Goal: Check status

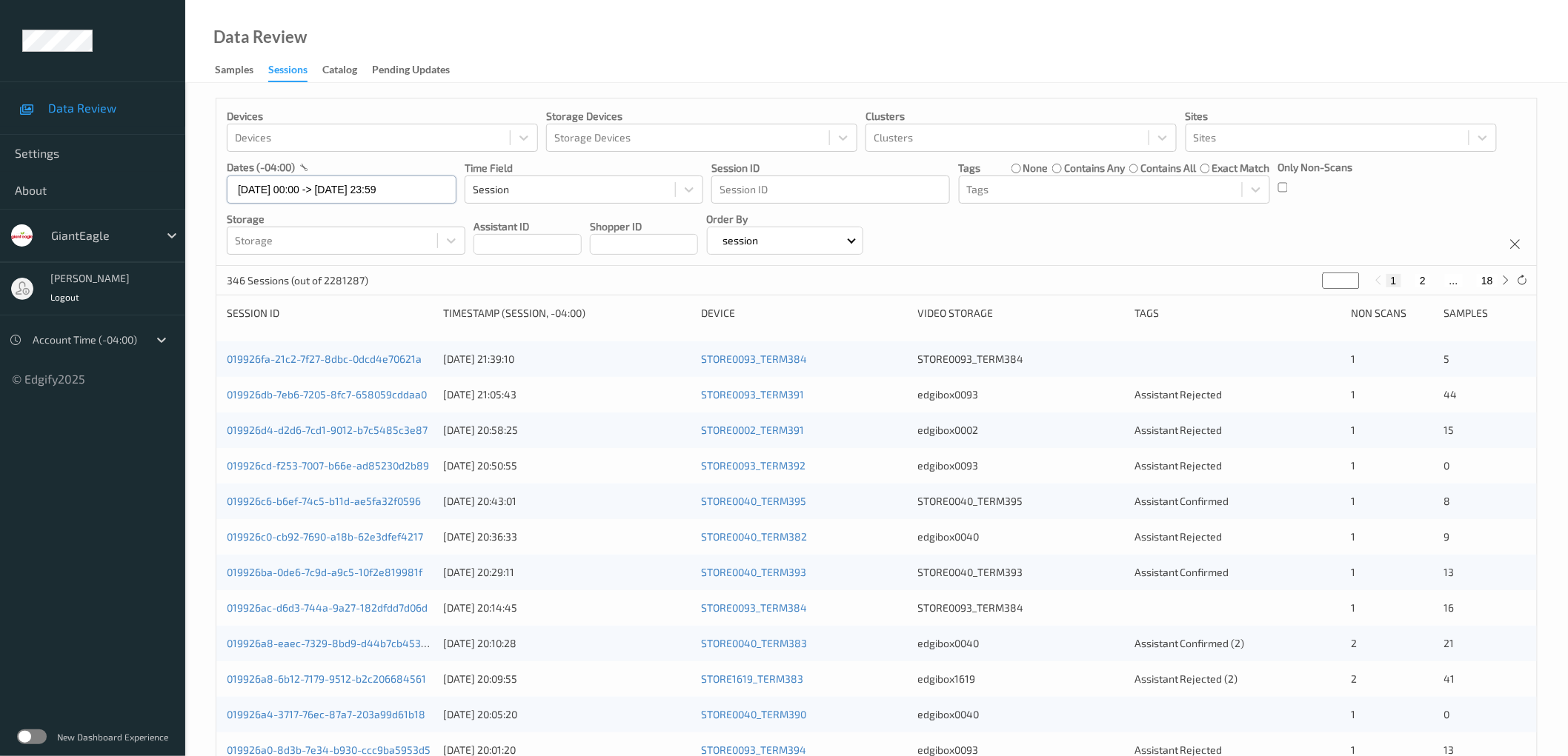
click at [394, 189] on input "[DATE] 00:00 -> [DATE] 23:59" at bounding box center [341, 189] width 229 height 28
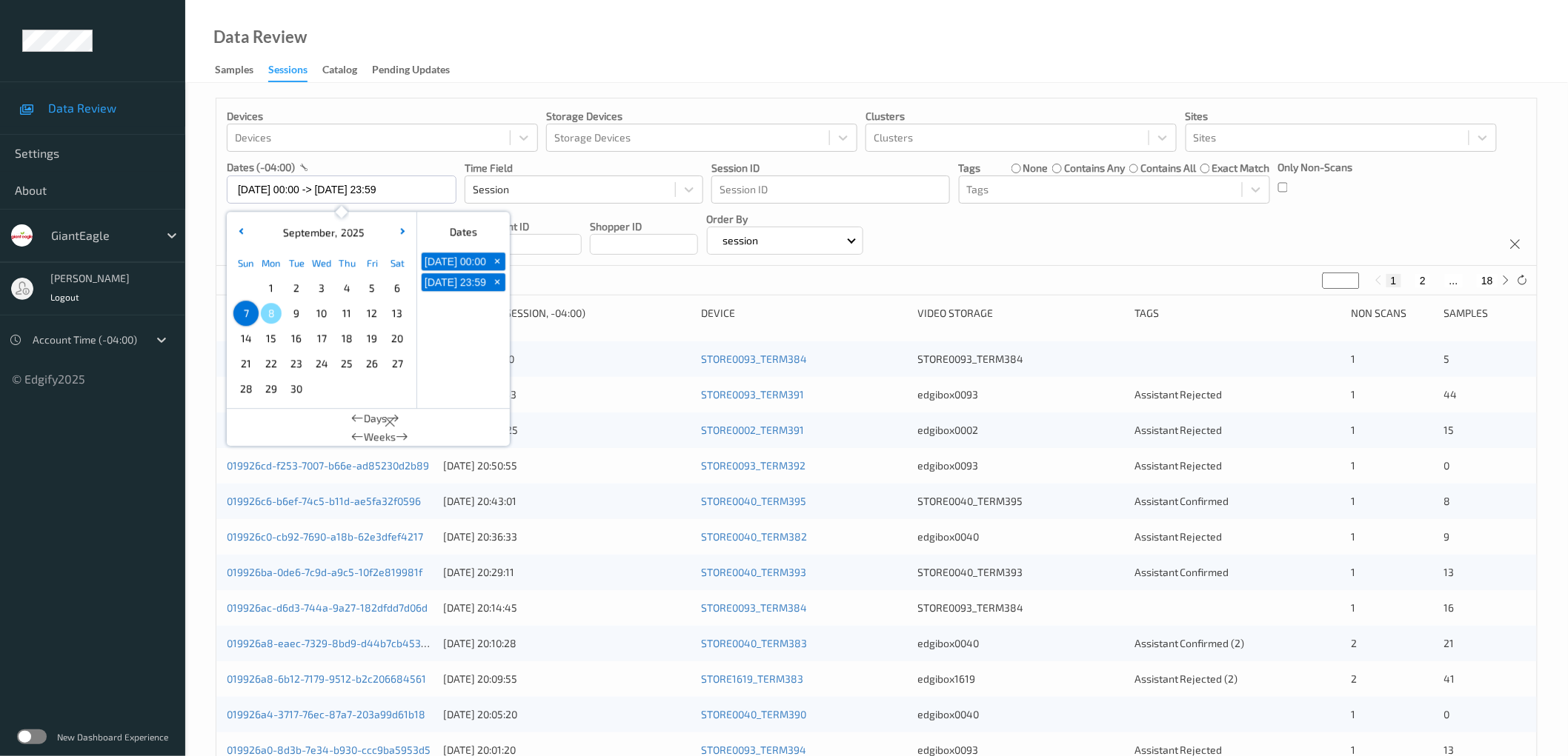
click at [371, 292] on span "5" at bounding box center [372, 288] width 21 height 21
type input "05/09/2025 00:00 -> 05/09/2025 23:59"
